Goal: Task Accomplishment & Management: Manage account settings

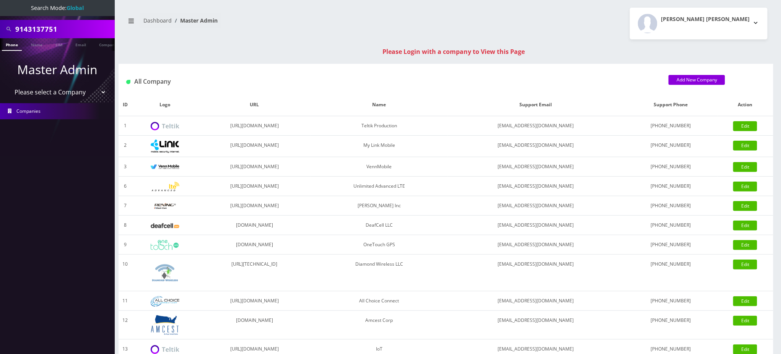
click at [65, 29] on input "9143137751" at bounding box center [64, 29] width 98 height 15
click at [80, 27] on input "9143137751" at bounding box center [64, 29] width 98 height 15
click at [75, 27] on input "9143137751" at bounding box center [64, 29] width 98 height 15
click at [72, 27] on input "9143137751" at bounding box center [64, 29] width 98 height 15
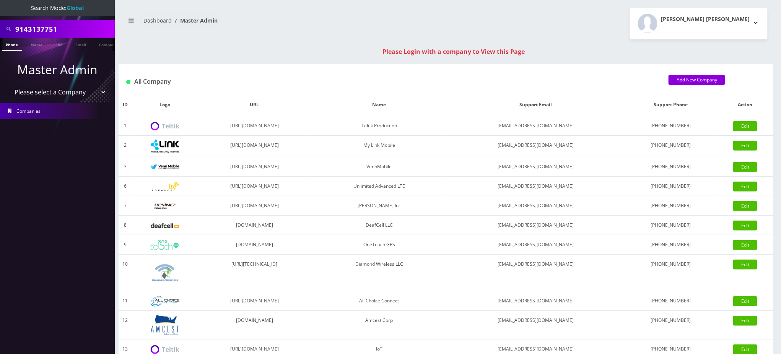
click at [72, 27] on input "9143137751" at bounding box center [64, 29] width 98 height 15
paste input "18455489464"
drag, startPoint x: 18, startPoint y: 28, endPoint x: 0, endPoint y: 24, distance: 18.7
click at [0, 24] on div "18455489464" at bounding box center [57, 29] width 115 height 18
type input "8455489464"
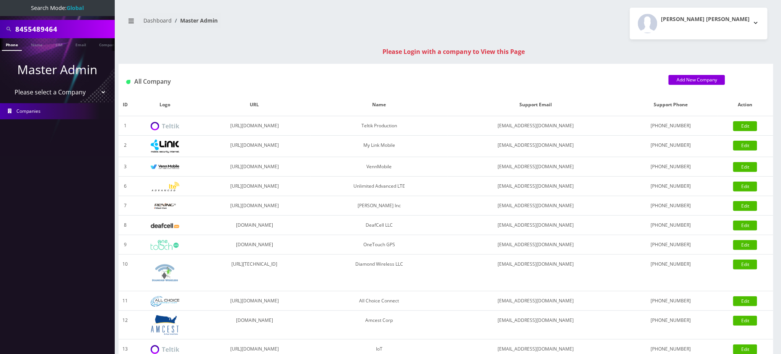
click at [8, 44] on link "Phone" at bounding box center [12, 44] width 20 height 13
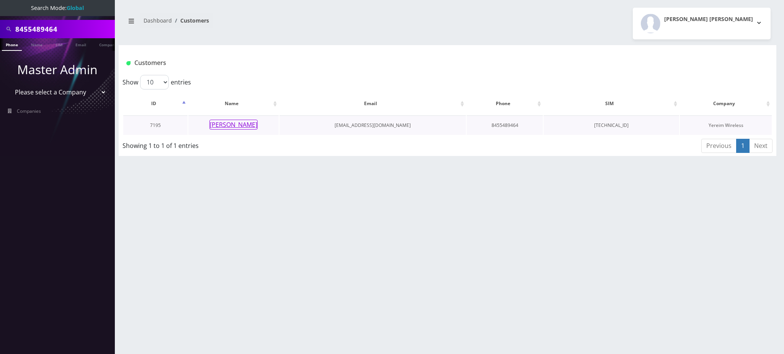
click at [237, 127] on button "Chaim Noe" at bounding box center [233, 125] width 48 height 10
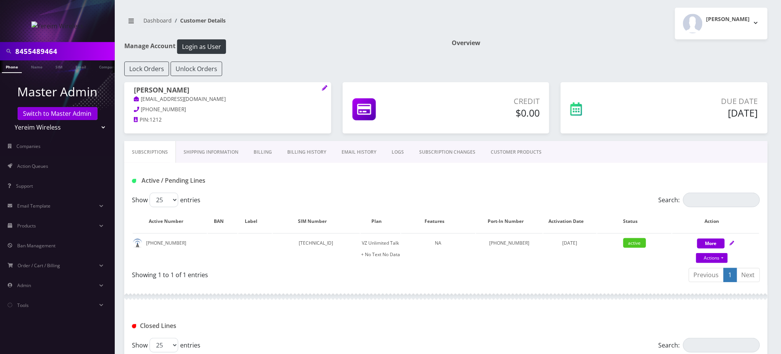
scroll to position [0, 3]
click at [347, 172] on div "Active / Pending Lines" at bounding box center [446, 178] width 644 height 30
click at [511, 152] on link "CUSTOMER PRODUCTS" at bounding box center [516, 152] width 66 height 22
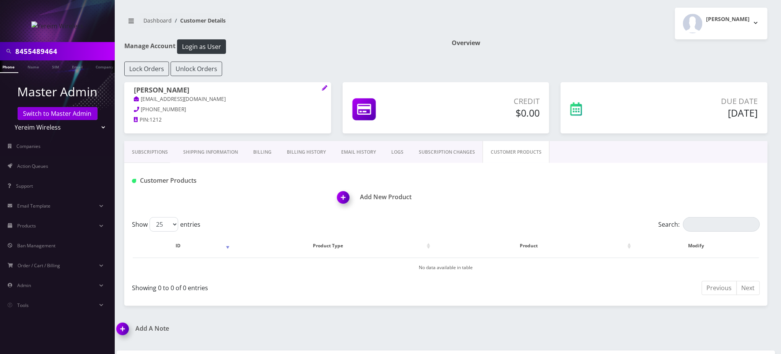
click at [451, 150] on link "SUBSCRIPTION CHANGES" at bounding box center [447, 152] width 72 height 22
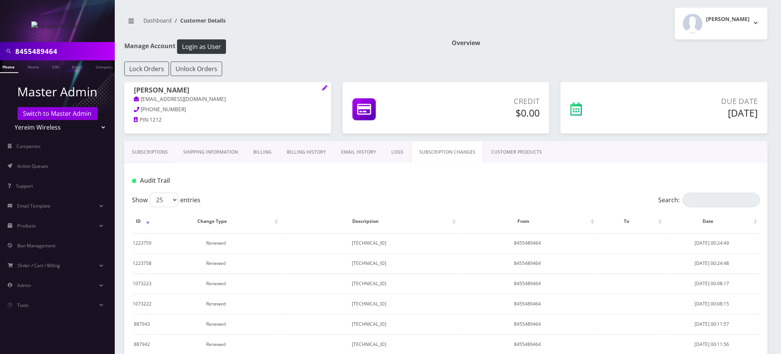
click at [389, 155] on link "LOGS" at bounding box center [398, 152] width 28 height 22
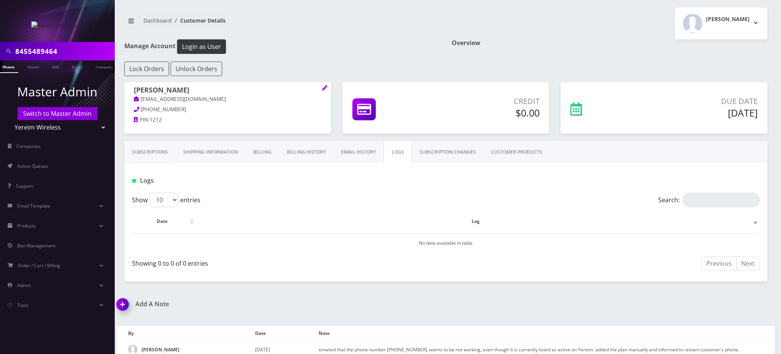
click at [155, 155] on link "Subscriptions" at bounding box center [149, 152] width 51 height 22
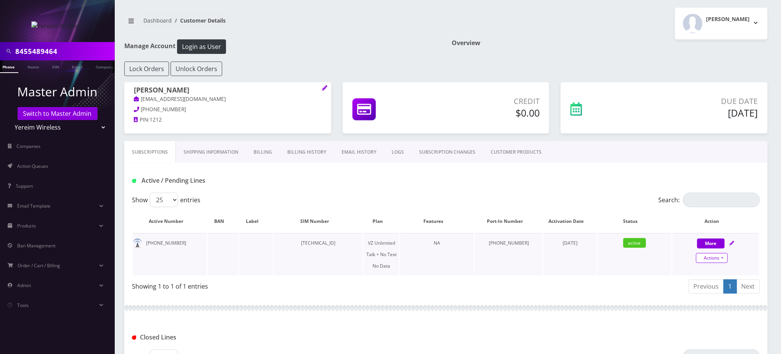
click at [720, 259] on link "Actions" at bounding box center [712, 258] width 32 height 10
select select "408"
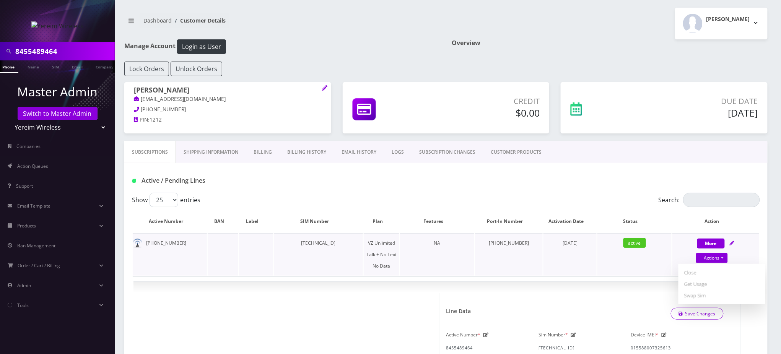
click at [507, 272] on td "845-548-9464" at bounding box center [509, 254] width 68 height 42
click at [266, 187] on div "Active / Pending Lines" at bounding box center [232, 180] width 213 height 13
drag, startPoint x: 344, startPoint y: 20, endPoint x: 377, endPoint y: 45, distance: 41.2
click at [344, 20] on nav "Dashboard Customer Details" at bounding box center [282, 24] width 316 height 22
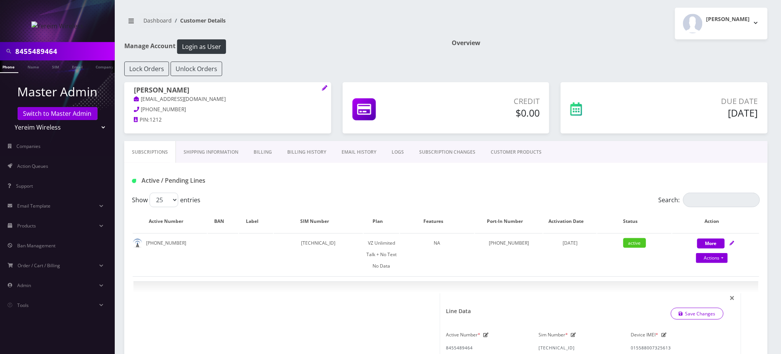
click at [627, 82] on div "Due Date Sep 04, 2025" at bounding box center [664, 107] width 207 height 51
click at [62, 114] on link "Switch to Master Admin" at bounding box center [58, 113] width 80 height 13
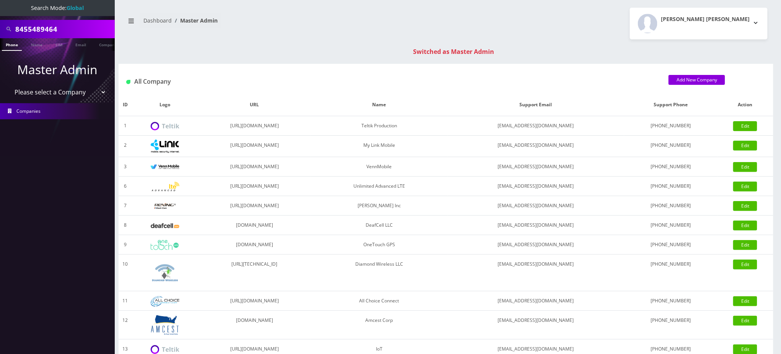
drag, startPoint x: 68, startPoint y: 31, endPoint x: 0, endPoint y: 30, distance: 68.5
click at [0, 30] on div "8455489464" at bounding box center [57, 29] width 115 height 18
paste input "15166729027"
drag, startPoint x: 19, startPoint y: 28, endPoint x: 0, endPoint y: 29, distance: 18.8
click at [0, 29] on div "15166729027" at bounding box center [57, 29] width 115 height 18
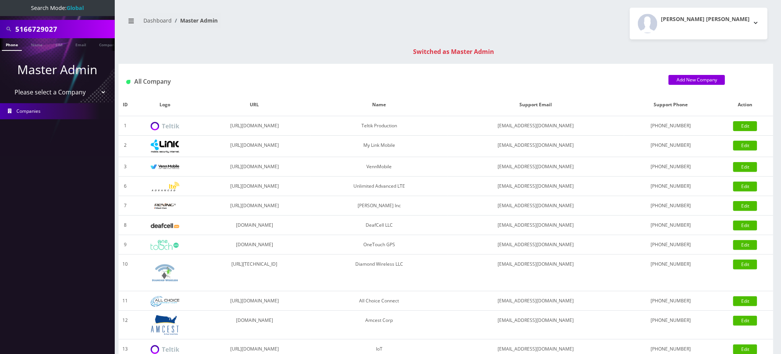
type input "5166729027"
click at [8, 45] on link "Phone" at bounding box center [12, 44] width 20 height 13
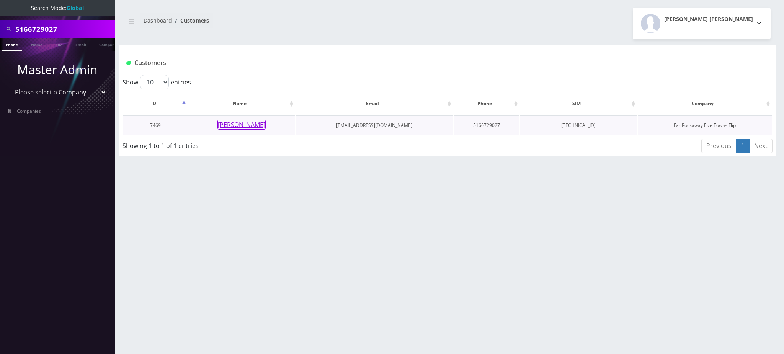
click at [249, 125] on button "[PERSON_NAME]" at bounding box center [241, 125] width 48 height 10
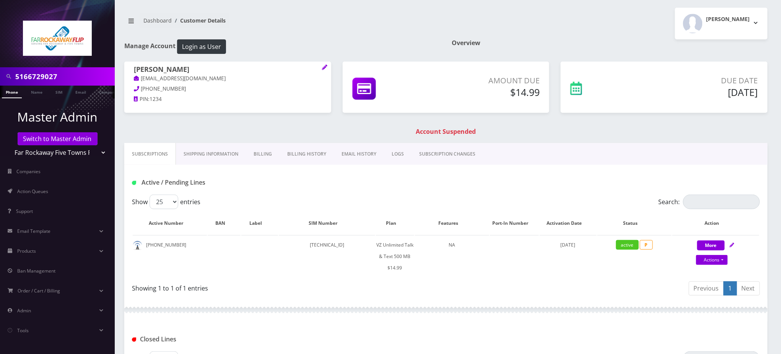
click at [266, 155] on link "Billing" at bounding box center [263, 154] width 34 height 22
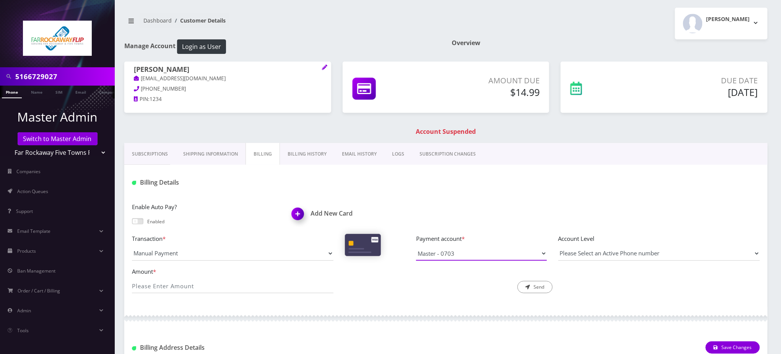
click at [472, 254] on select "Master - 0703" at bounding box center [481, 253] width 131 height 15
click at [371, 183] on div at bounding box center [552, 182] width 427 height 13
click at [207, 282] on input "Amount *" at bounding box center [233, 286] width 202 height 15
type input "14.99"
click at [399, 181] on div at bounding box center [552, 182] width 427 height 13
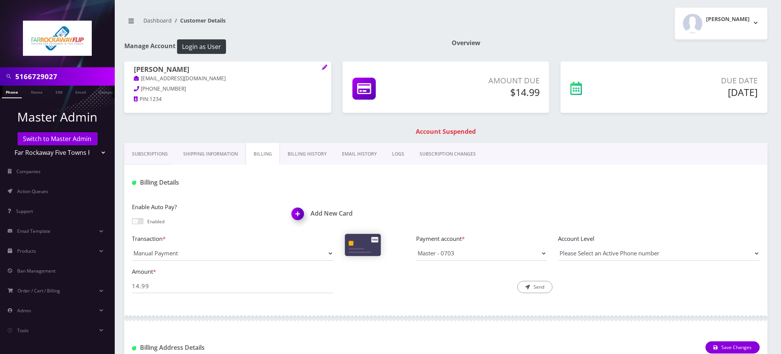
scroll to position [51, 0]
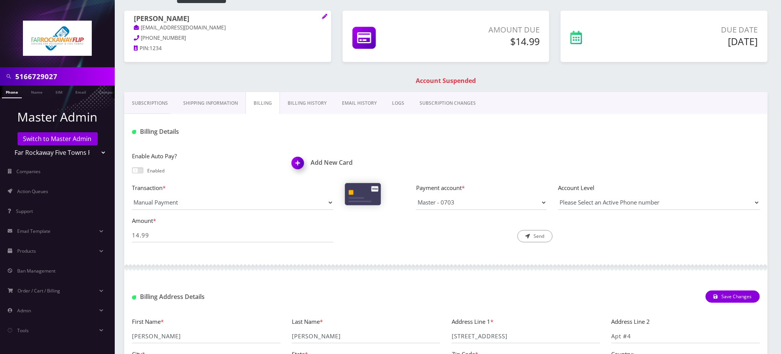
click at [154, 102] on link "Subscriptions" at bounding box center [149, 103] width 51 height 22
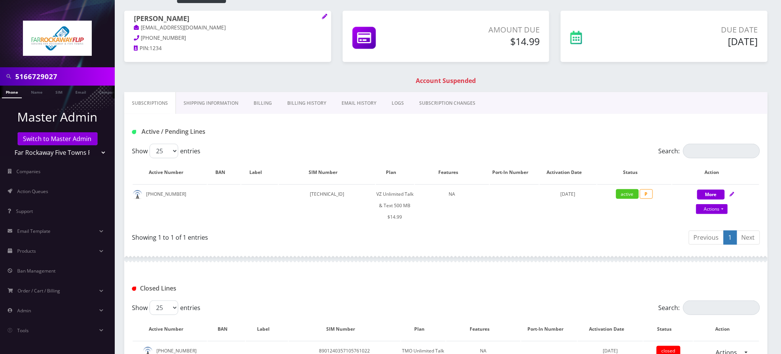
click at [266, 106] on link "Billing" at bounding box center [263, 103] width 34 height 22
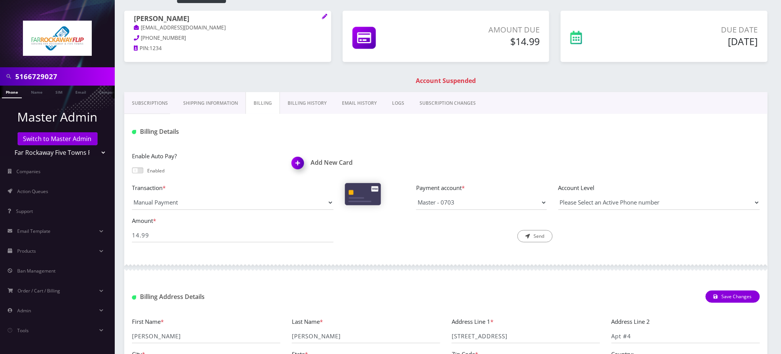
click at [430, 139] on div "Billing Details" at bounding box center [446, 129] width 644 height 30
click at [516, 141] on div "Billing Details" at bounding box center [446, 129] width 644 height 30
click at [537, 236] on button "Send" at bounding box center [535, 236] width 35 height 12
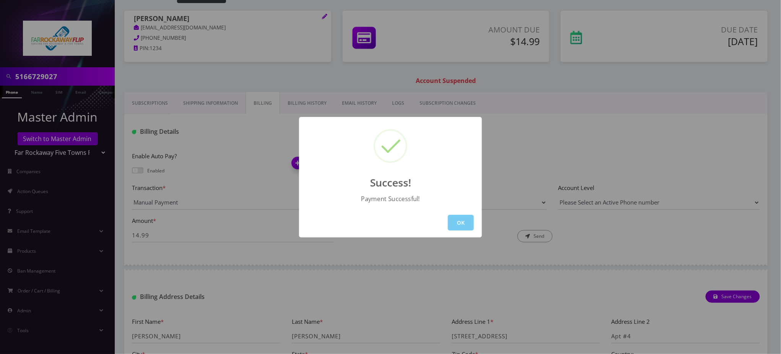
click at [456, 224] on button "OK" at bounding box center [461, 223] width 26 height 16
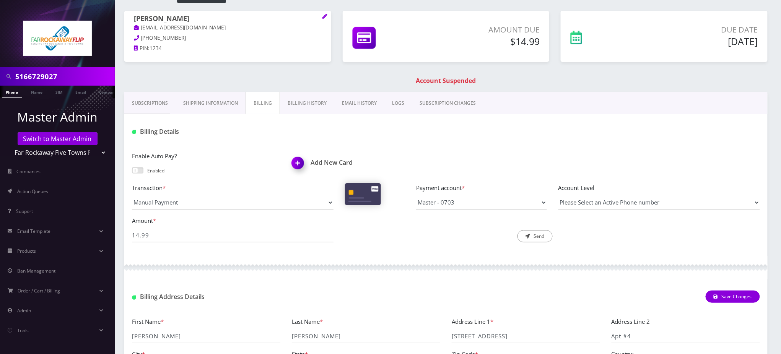
click at [10, 94] on link "Phone" at bounding box center [12, 92] width 20 height 13
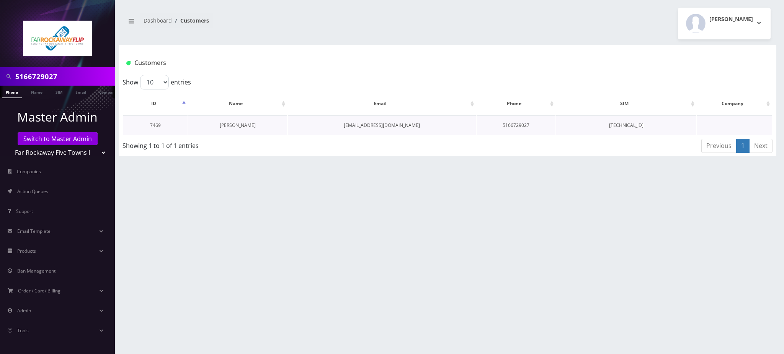
click at [237, 125] on link "[PERSON_NAME]" at bounding box center [238, 125] width 36 height 7
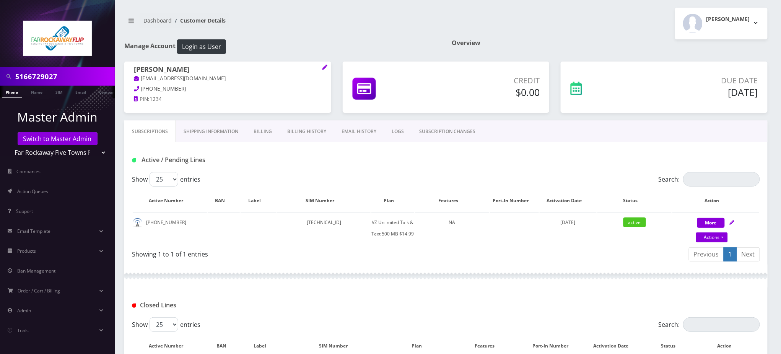
drag, startPoint x: 62, startPoint y: 73, endPoint x: 1, endPoint y: 75, distance: 61.2
click at [1, 75] on div "5166729027" at bounding box center [57, 76] width 115 height 18
click at [714, 237] on link "Actions" at bounding box center [712, 238] width 32 height 10
select select "399"
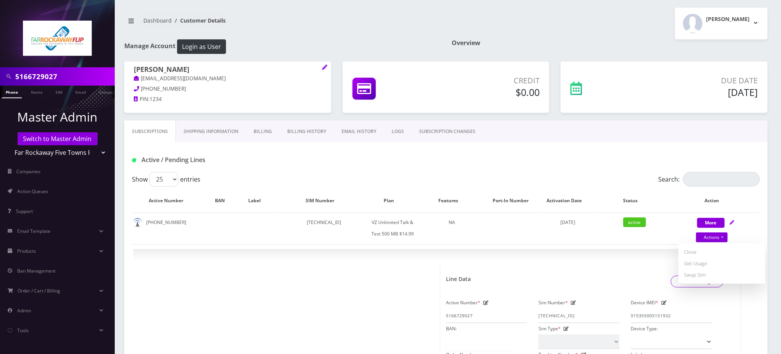
click at [666, 179] on label "Search:" at bounding box center [709, 179] width 101 height 15
click at [683, 179] on input "Search:" at bounding box center [721, 179] width 77 height 15
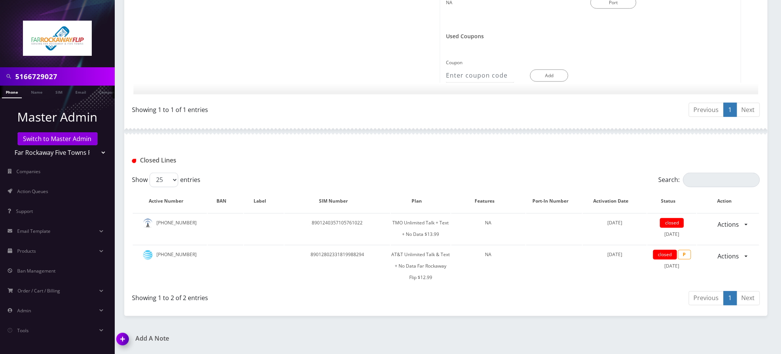
scroll to position [479, 0]
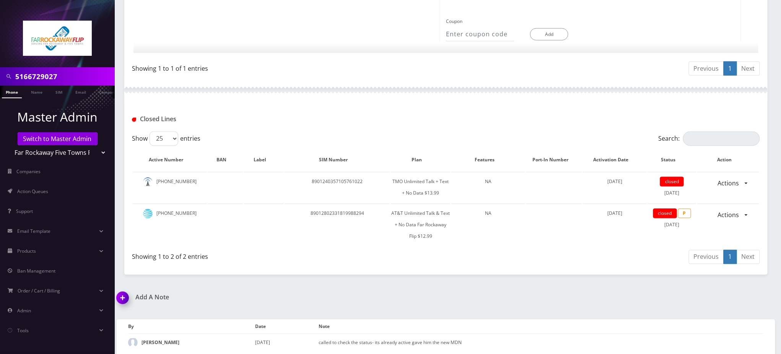
click at [124, 296] on img at bounding box center [124, 301] width 23 height 23
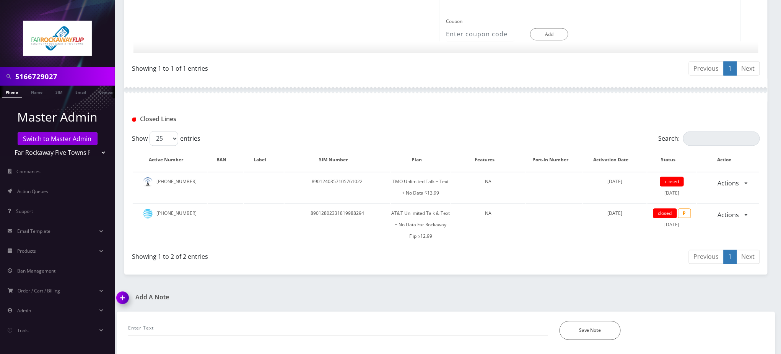
scroll to position [523, 0]
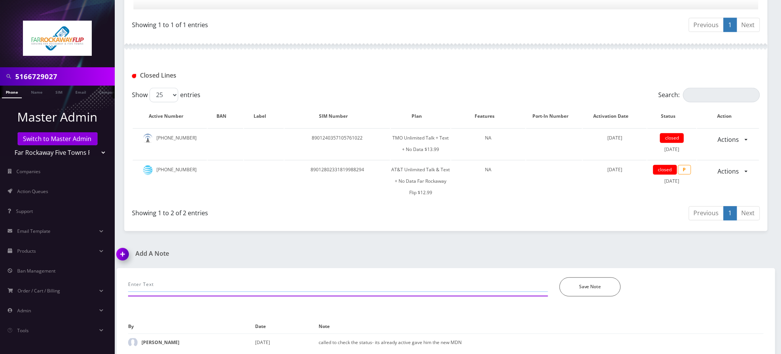
click at [174, 280] on input "text" at bounding box center [338, 285] width 420 height 15
paste input "Purchase Service Plan successfull, TT 4G Monthly Unlimited Voice Text 500MB Pla…"
type input "Purchase Service Plan successfull, TT 4G Monthly Unlimited Voice Text 500MB Pla…"
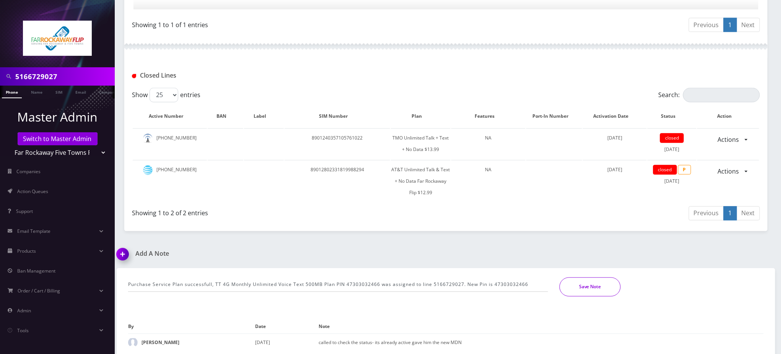
click at [588, 285] on button "Save Note" at bounding box center [590, 287] width 61 height 19
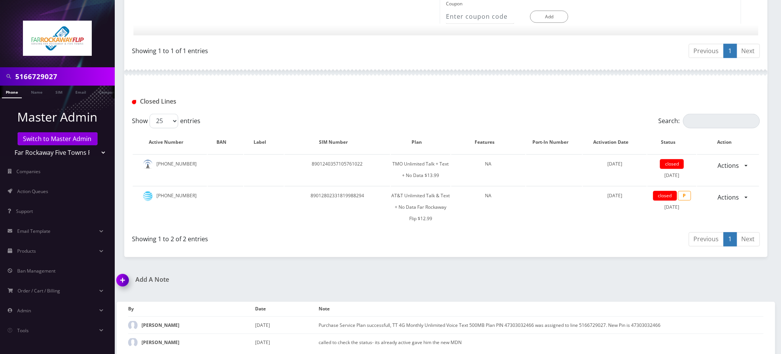
scroll to position [0, 3]
click at [418, 110] on div "Closed Lines" at bounding box center [446, 99] width 644 height 30
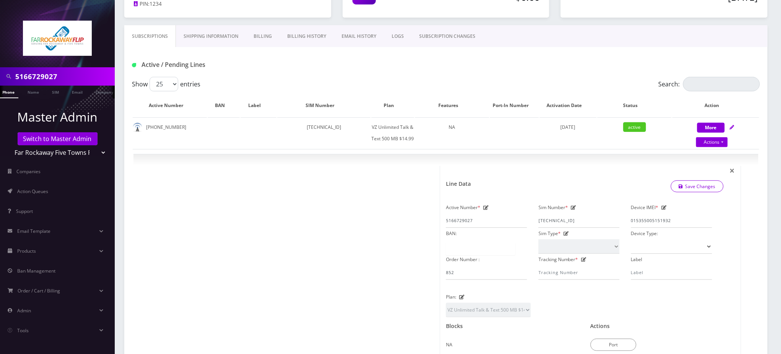
scroll to position [0, 0]
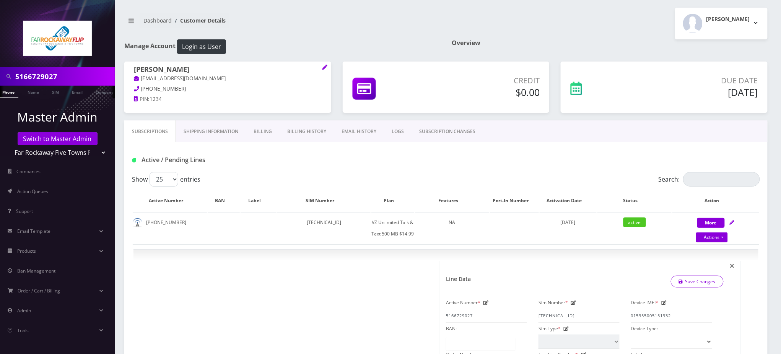
click at [151, 132] on link "Subscriptions" at bounding box center [150, 132] width 52 height 22
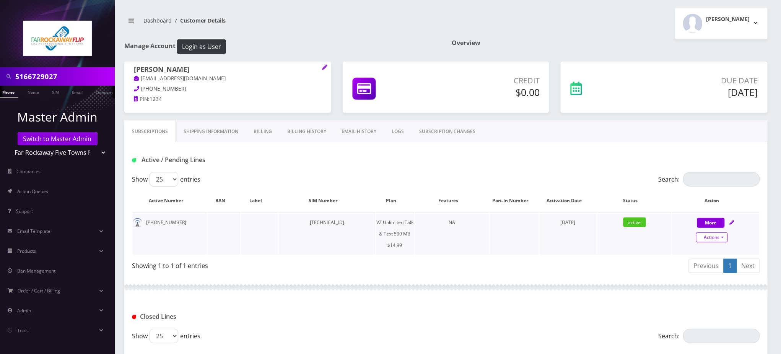
click at [710, 239] on link "Actions" at bounding box center [712, 238] width 32 height 10
select select "399"
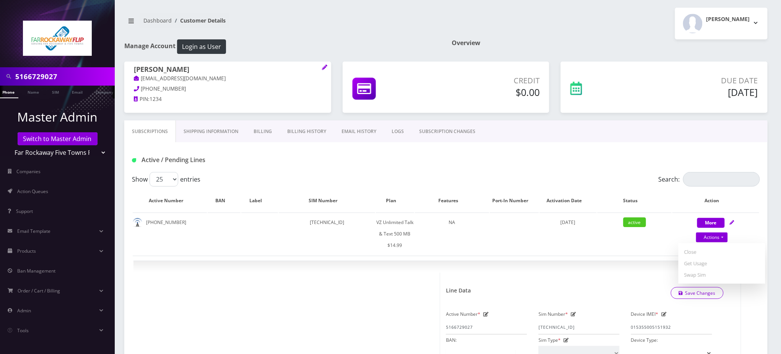
click at [379, 173] on div "Show 25 50 100 250 500 entries" at bounding box center [367, 179] width 471 height 15
click at [610, 21] on div "[PERSON_NAME] Logout" at bounding box center [609, 24] width 327 height 32
